Goal: Navigation & Orientation: Find specific page/section

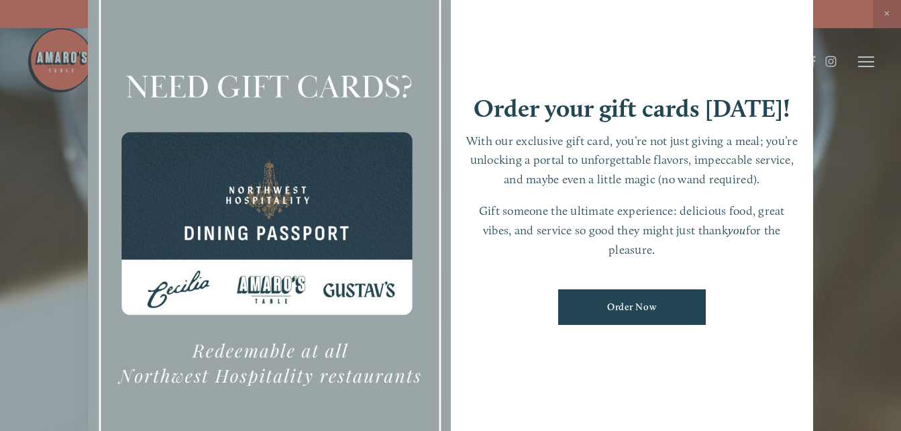
click at [889, 14] on div at bounding box center [450, 215] width 901 height 431
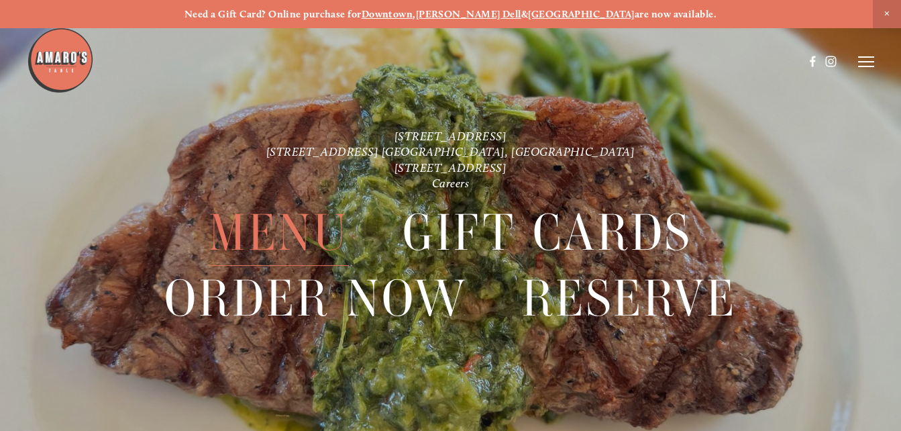
click at [283, 228] on span "Menu" at bounding box center [279, 233] width 140 height 66
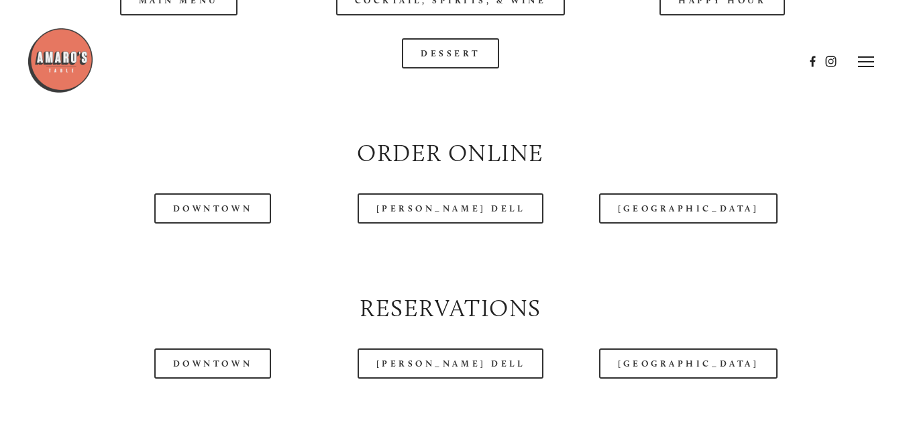
scroll to position [1341, 0]
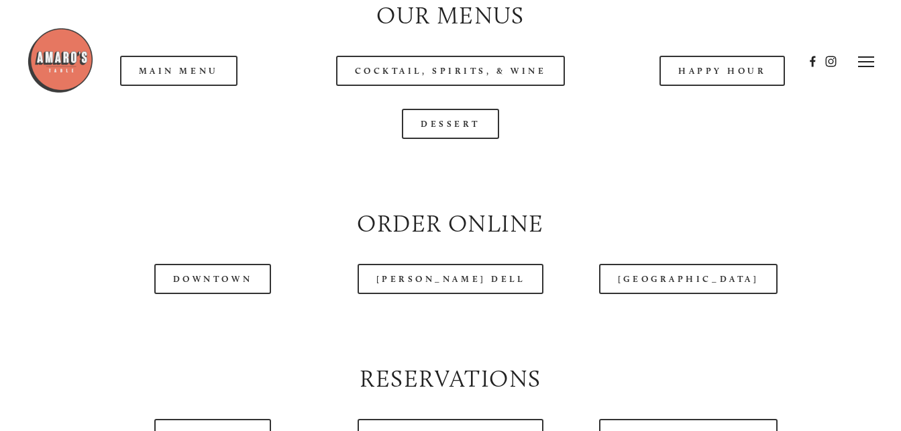
click at [188, 76] on div at bounding box center [415, 61] width 777 height 69
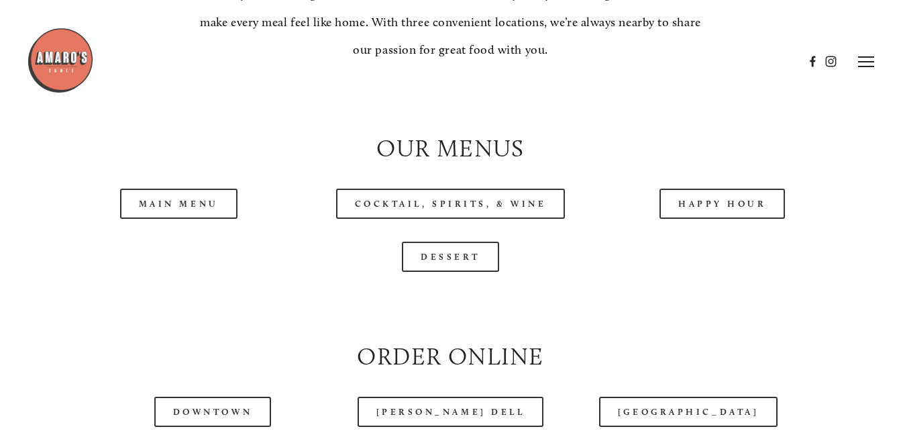
scroll to position [1207, 0]
click at [198, 210] on link "Main Menu" at bounding box center [178, 205] width 117 height 30
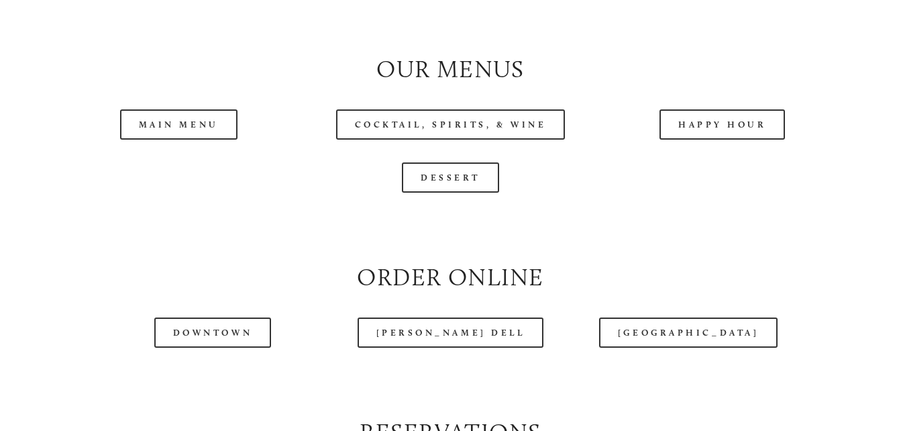
scroll to position [1341, 0]
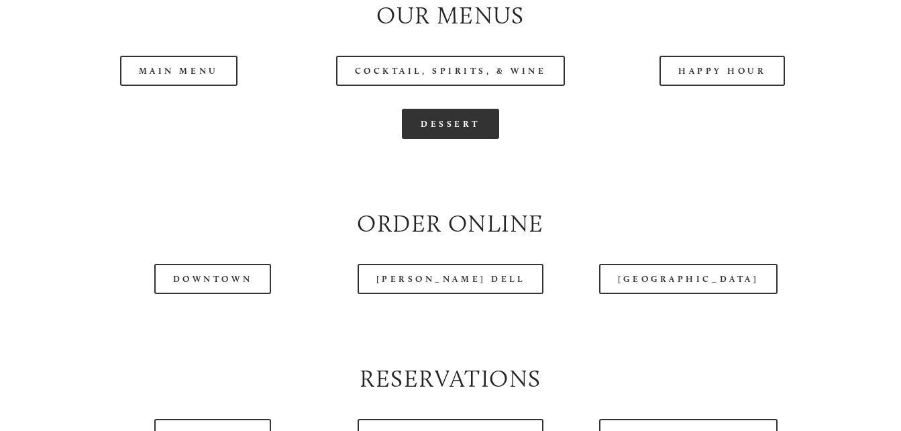
click at [459, 127] on link "Dessert" at bounding box center [450, 124] width 97 height 30
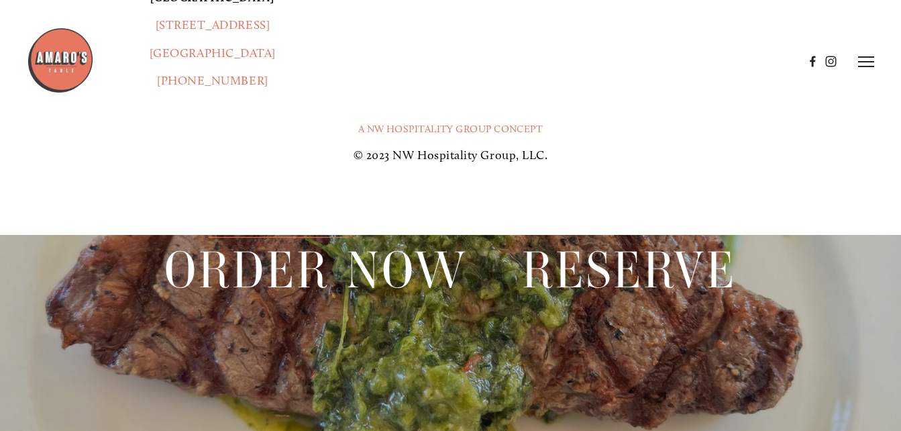
scroll to position [2428, 0]
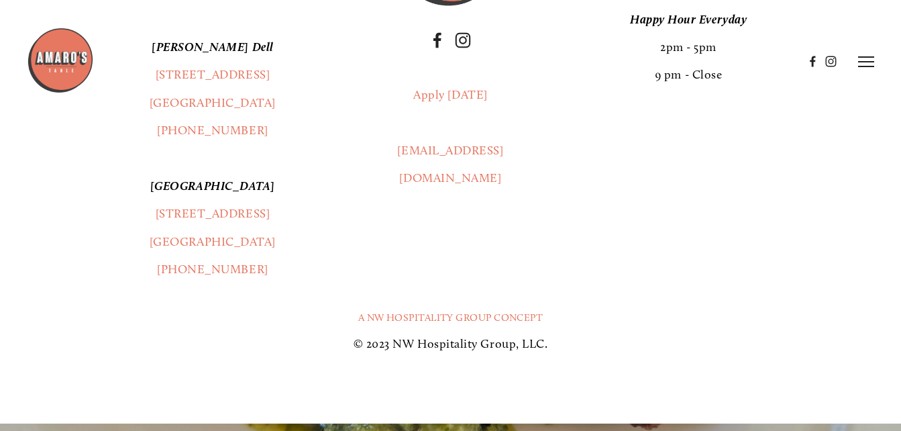
drag, startPoint x: 258, startPoint y: 88, endPoint x: 194, endPoint y: 83, distance: 63.9
click at [194, 83] on div at bounding box center [415, 61] width 777 height 69
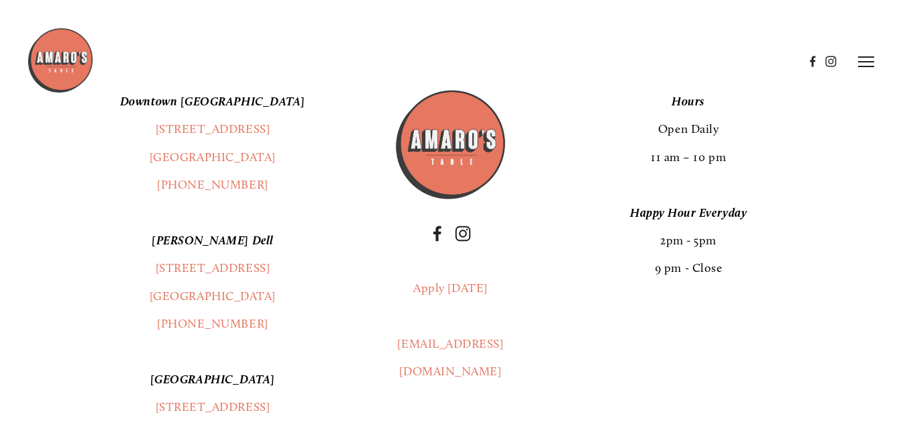
scroll to position [2227, 0]
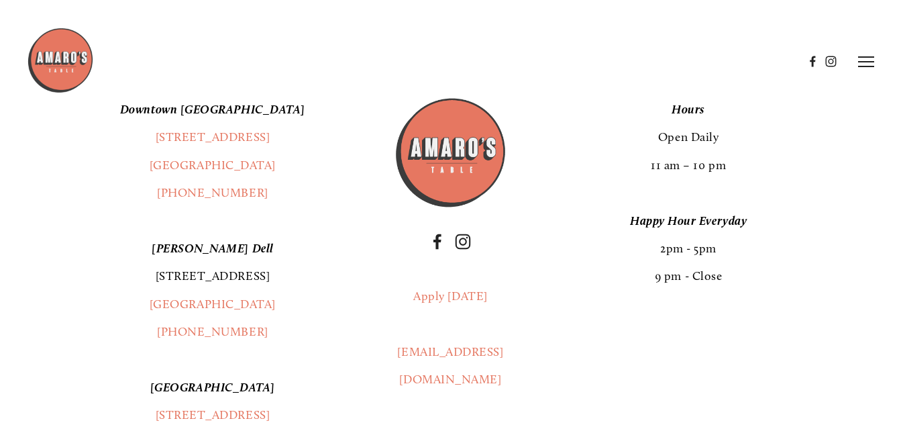
click at [226, 282] on link "[STREET_ADDRESS]" at bounding box center [213, 275] width 115 height 15
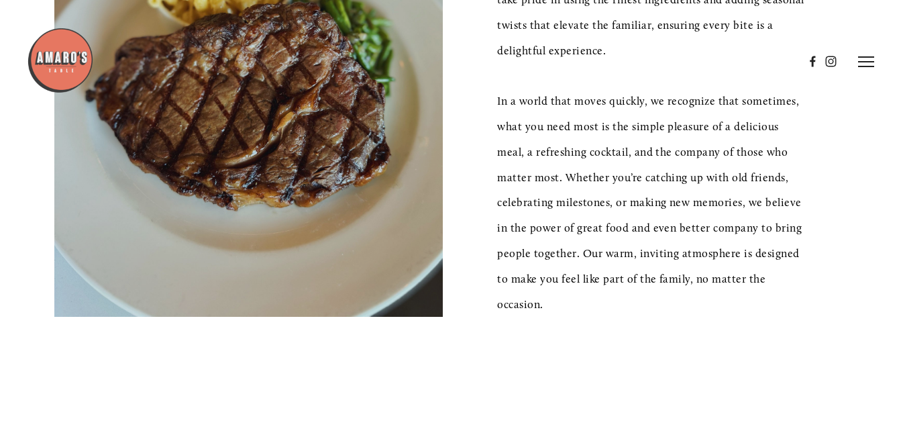
scroll to position [0, 0]
